Goal: Task Accomplishment & Management: Use online tool/utility

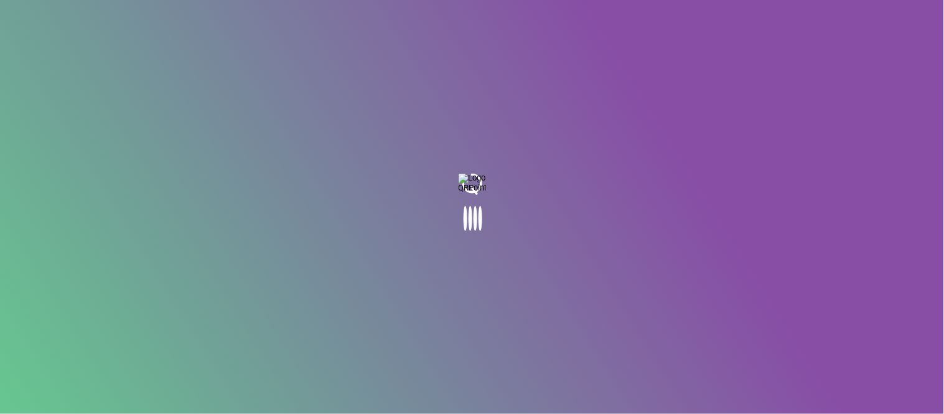
click at [437, 143] on body at bounding box center [472, 207] width 944 height 414
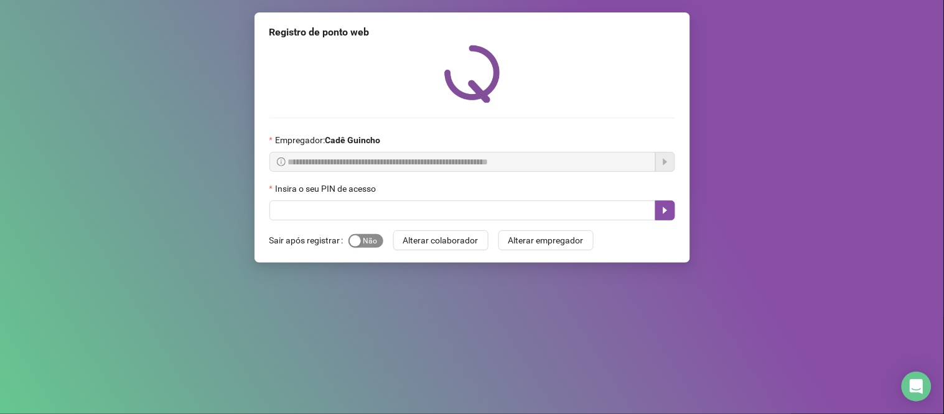
drag, startPoint x: 358, startPoint y: 240, endPoint x: 363, endPoint y: 209, distance: 30.8
click at [359, 239] on button "Sim Não" at bounding box center [365, 241] width 35 height 14
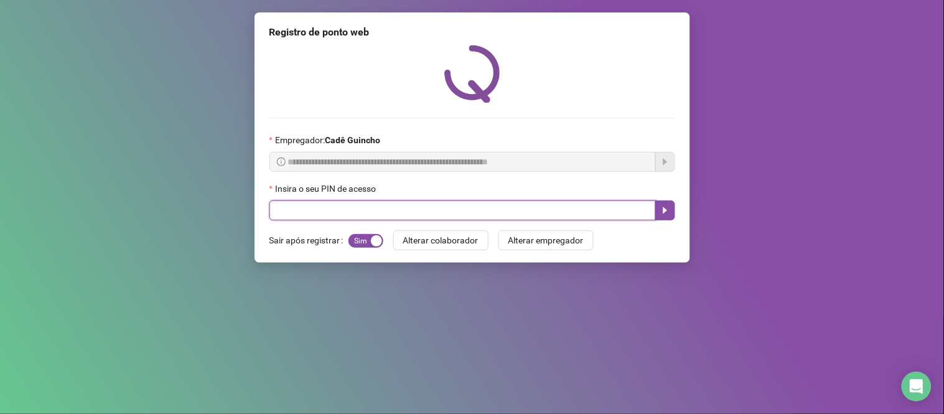
click at [364, 208] on input "text" at bounding box center [462, 210] width 386 height 20
type input "*****"
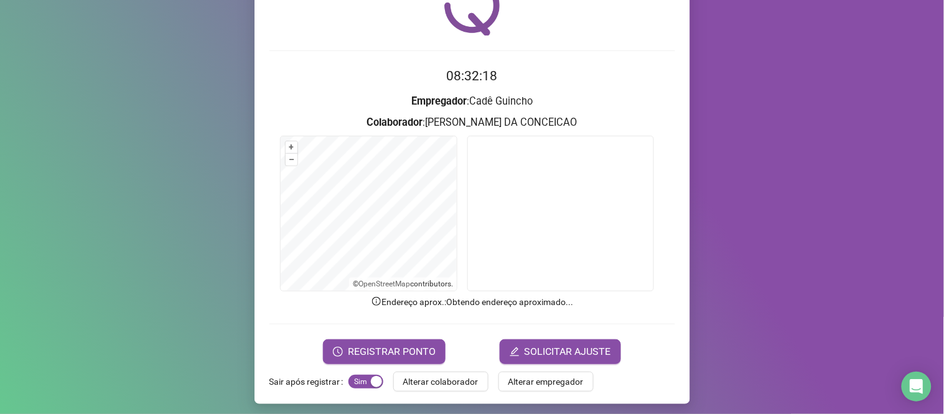
scroll to position [71, 0]
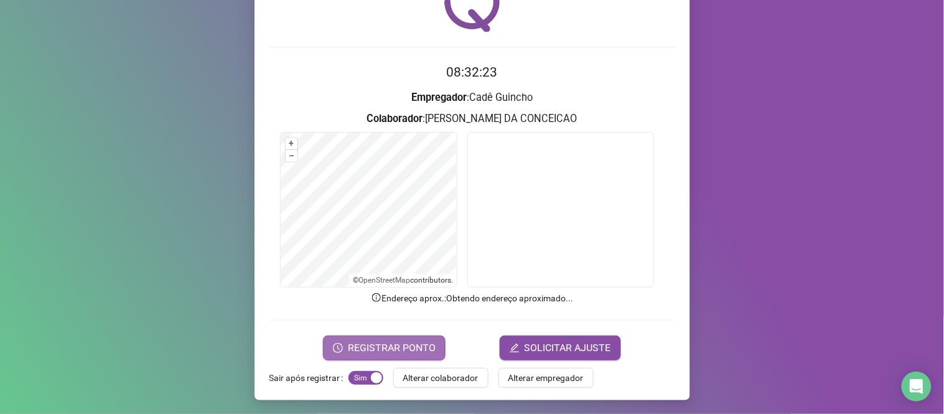
click at [375, 353] on span "REGISTRAR PONTO" at bounding box center [392, 347] width 88 height 15
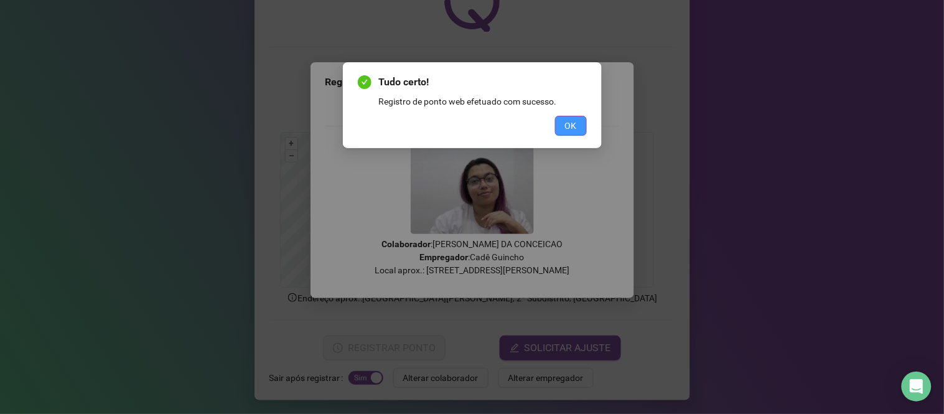
click at [566, 128] on span "OK" at bounding box center [571, 126] width 12 height 14
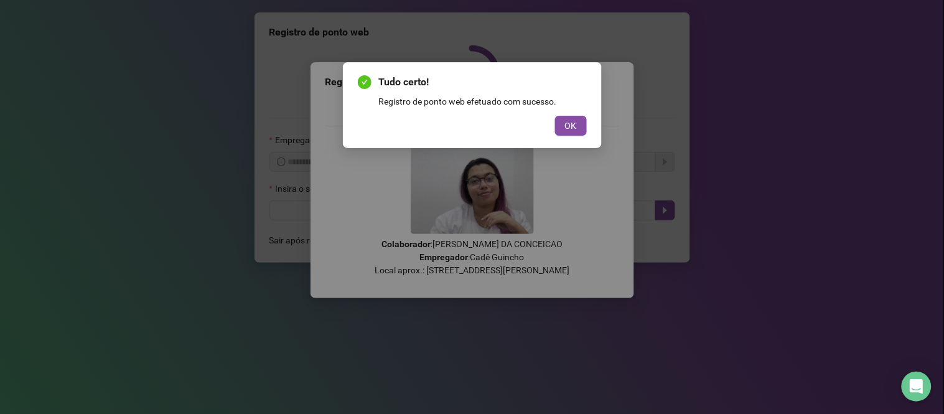
scroll to position [0, 0]
